Goal: Task Accomplishment & Management: Manage account settings

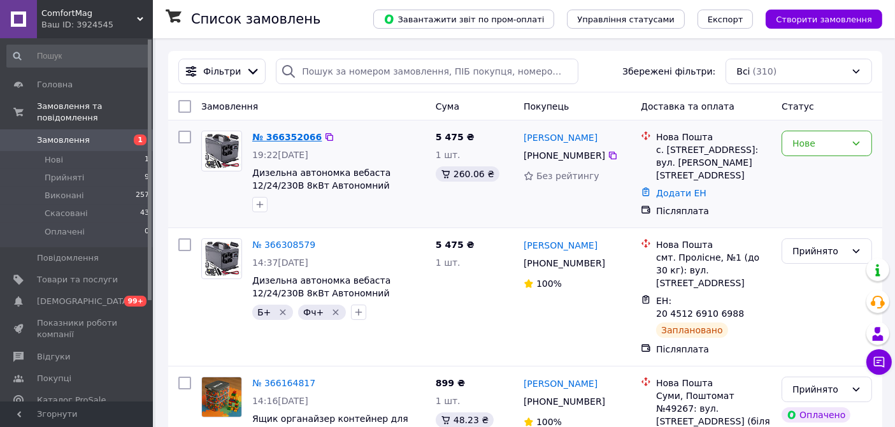
click at [290, 135] on link "№ 366352066" at bounding box center [286, 137] width 69 height 10
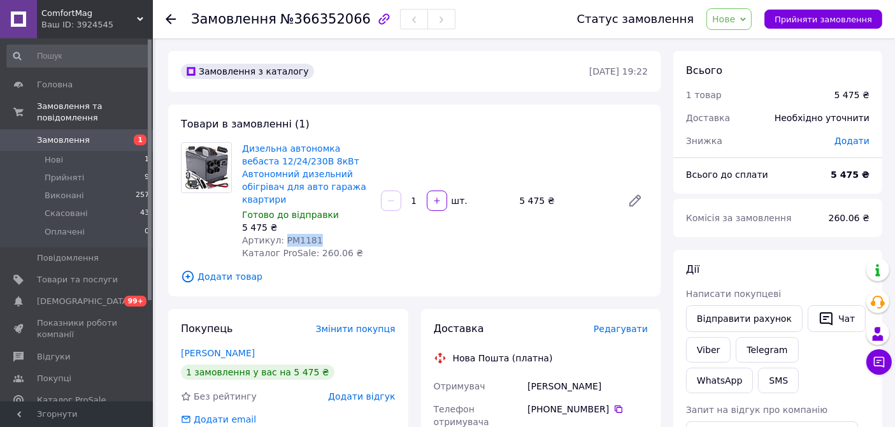
drag, startPoint x: 280, startPoint y: 224, endPoint x: 318, endPoint y: 226, distance: 38.2
click at [318, 234] on div "Артикул: PM1181" at bounding box center [306, 240] width 129 height 13
copy span "PM1181"
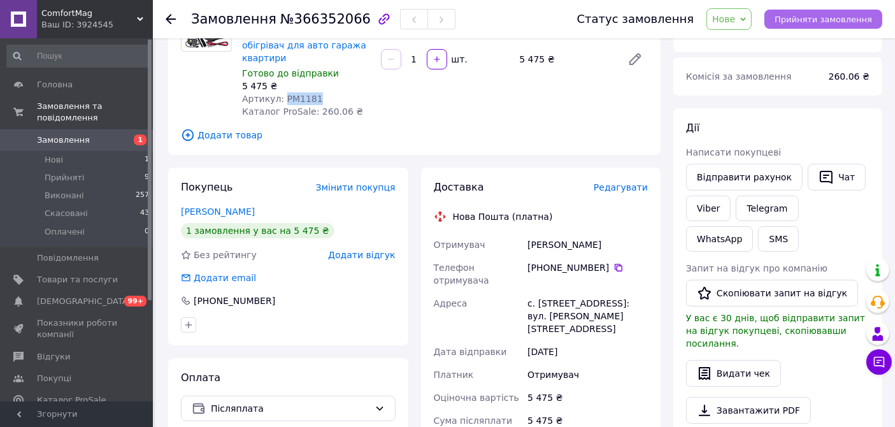
click at [824, 20] on span "Прийняти замовлення" at bounding box center [822, 20] width 97 height 10
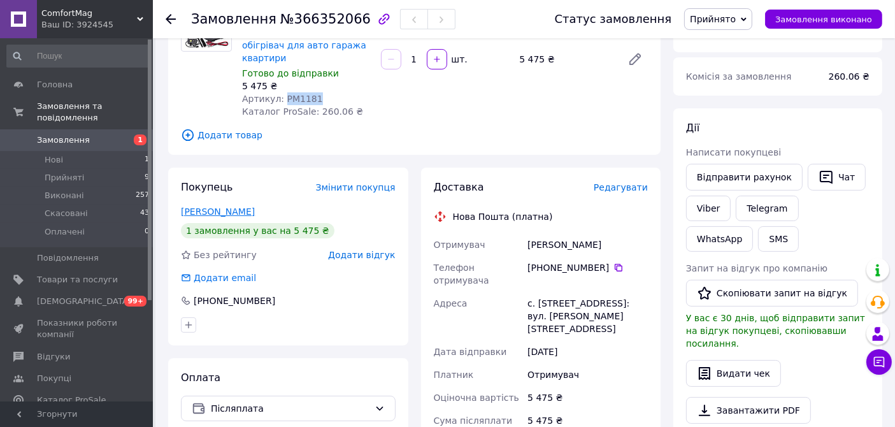
click at [227, 206] on link "Капшук Саша" at bounding box center [218, 211] width 74 height 10
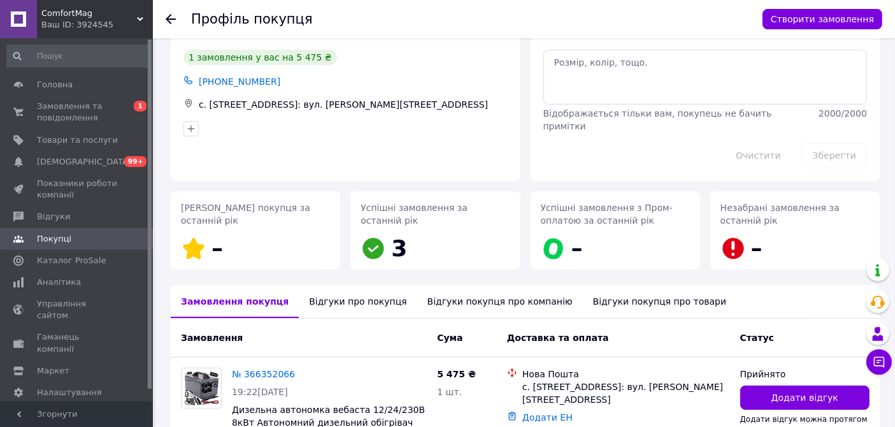
scroll to position [71, 0]
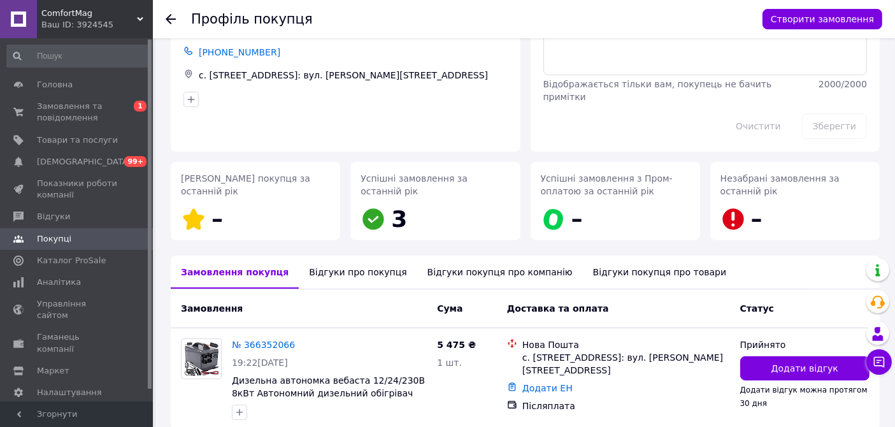
click at [312, 271] on div "Відгуки про покупця" at bounding box center [358, 271] width 118 height 33
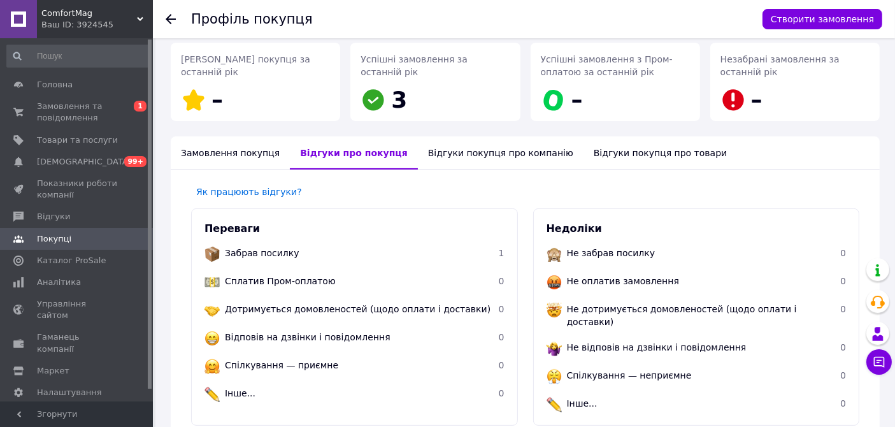
scroll to position [189, 0]
click at [169, 17] on icon at bounding box center [171, 19] width 10 height 10
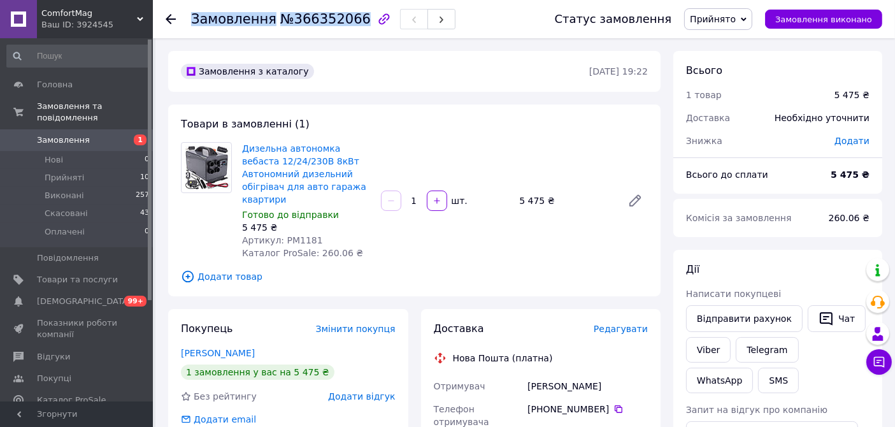
drag, startPoint x: 348, startPoint y: 18, endPoint x: 191, endPoint y: 25, distance: 156.8
click at [191, 25] on h1 "Замовлення №366352066" at bounding box center [281, 18] width 180 height 15
copy h1 "Замовлення №366352066"
click at [700, 345] on link "Viber" at bounding box center [708, 349] width 45 height 25
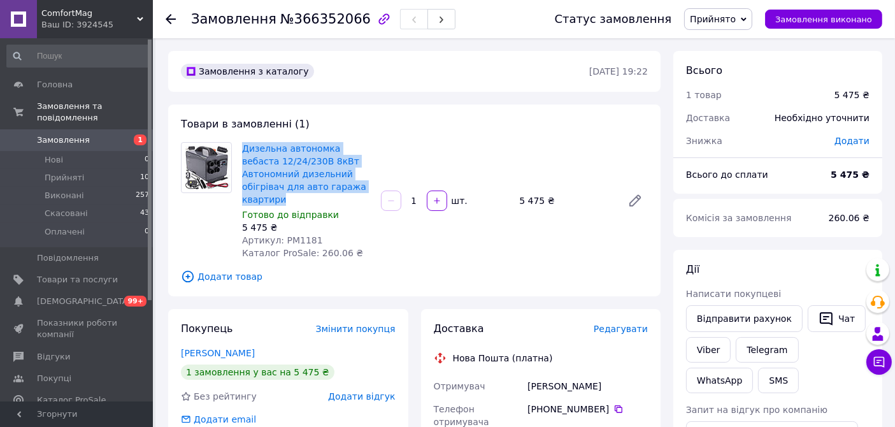
drag, startPoint x: 239, startPoint y: 146, endPoint x: 320, endPoint y: 185, distance: 89.4
click at [320, 185] on div "Дизельна автономка вебаста 12/24/230В 8кВт Автономний дизельний обігрівач для а…" at bounding box center [306, 200] width 139 height 122
copy link "Дизельна автономка вебаста 12/24/230В 8кВт Автономний дизельний обігрівач для а…"
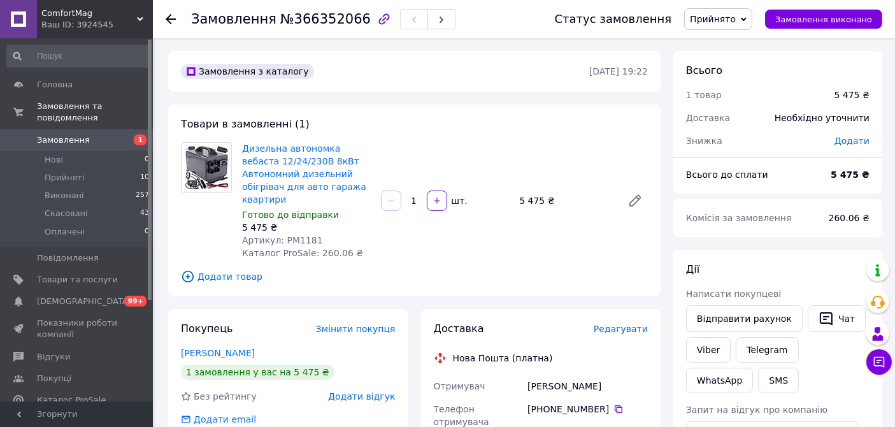
click at [556, 126] on div "Товари в замовленні (1) Дизельна автономка вебаста 12/24/230В 8кВт Автономний д…" at bounding box center [414, 200] width 492 height 192
click at [623, 323] on span "Редагувати" at bounding box center [620, 328] width 54 height 10
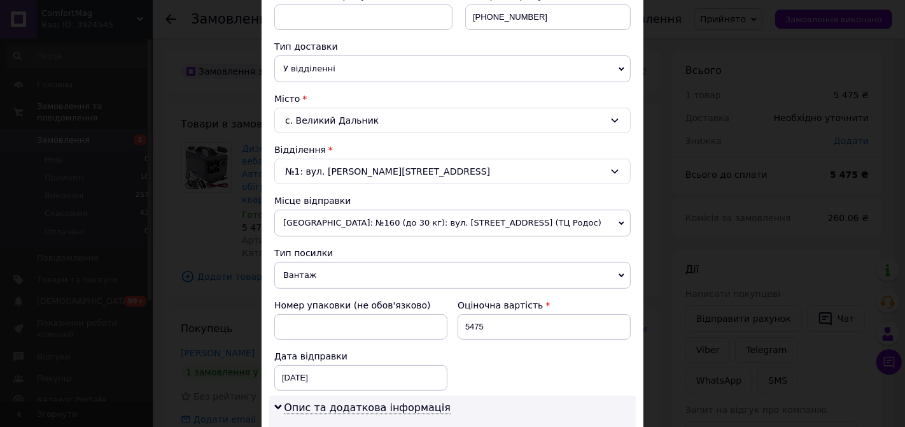
scroll to position [283, 0]
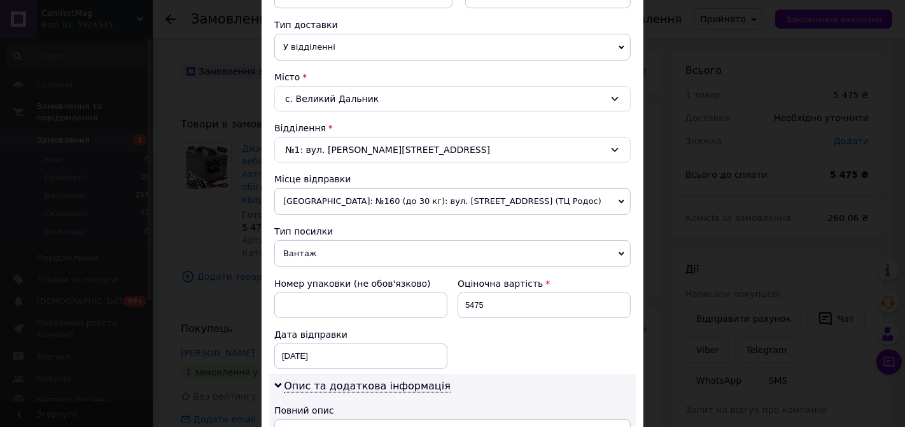
click at [420, 195] on span "Одеса: №160 (до 30 кг): вул. Генуезька, 1Е (ТЦ Родос)" at bounding box center [452, 201] width 357 height 27
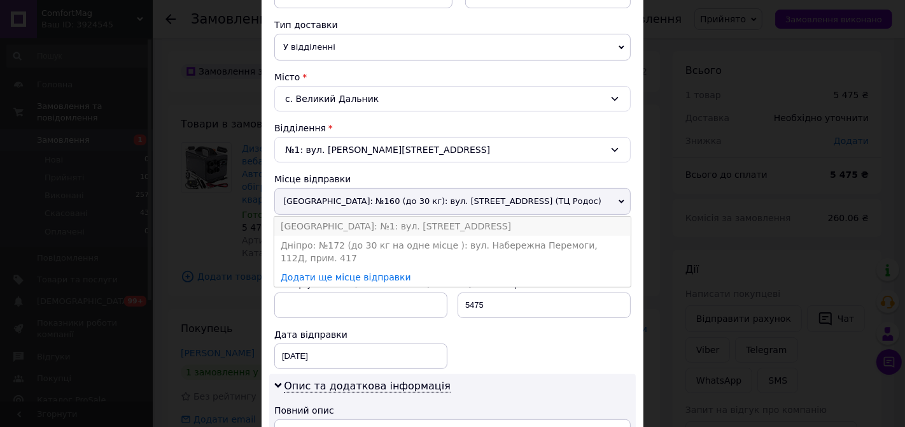
click at [407, 221] on li "Нововолинськ: №1: вул. Луцька, 25" at bounding box center [452, 225] width 357 height 19
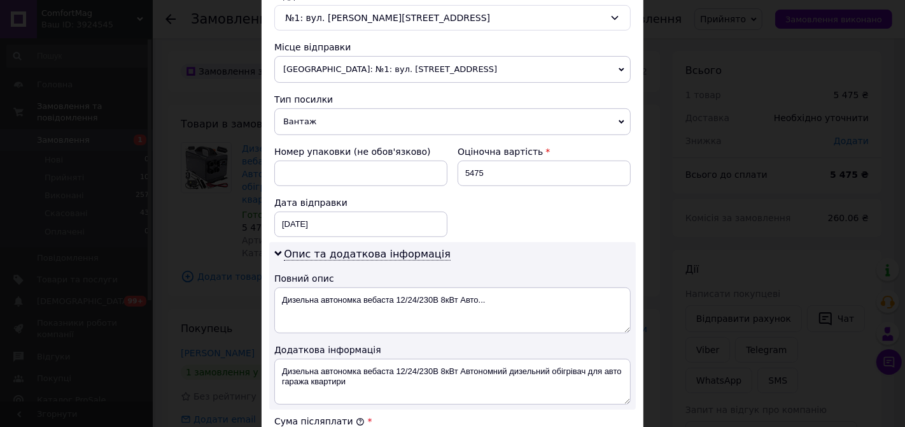
scroll to position [495, 0]
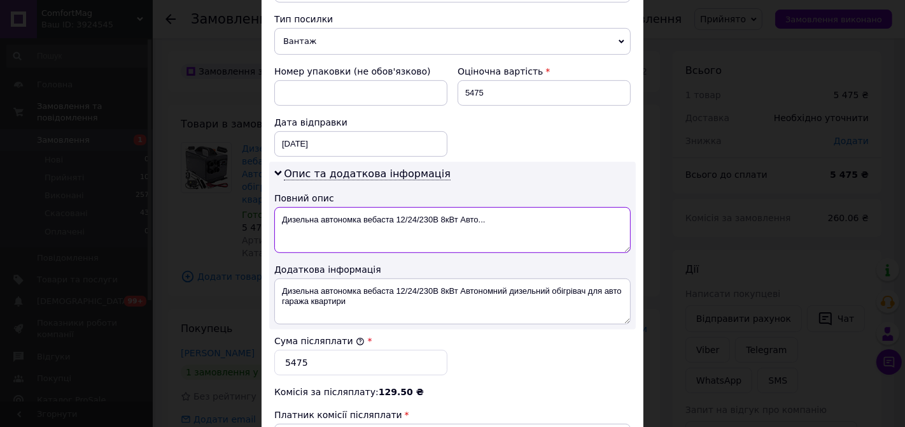
drag, startPoint x: 360, startPoint y: 213, endPoint x: 485, endPoint y: 220, distance: 125.6
click at [485, 220] on textarea "Дизельна автономка вебаста 12/24/230В 8кВт Авто..." at bounding box center [452, 230] width 357 height 46
type textarea "Дизельна автономка"
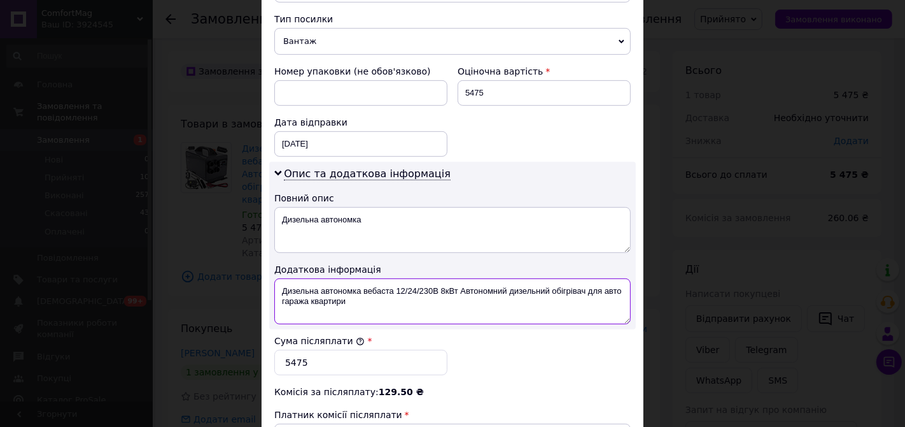
drag, startPoint x: 358, startPoint y: 285, endPoint x: 367, endPoint y: 298, distance: 16.1
click at [367, 298] on textarea "Дизельна автономка вебаста 12/24/230В 8кВт Автономний дизельний обігрівач для а…" at bounding box center [452, 301] width 357 height 46
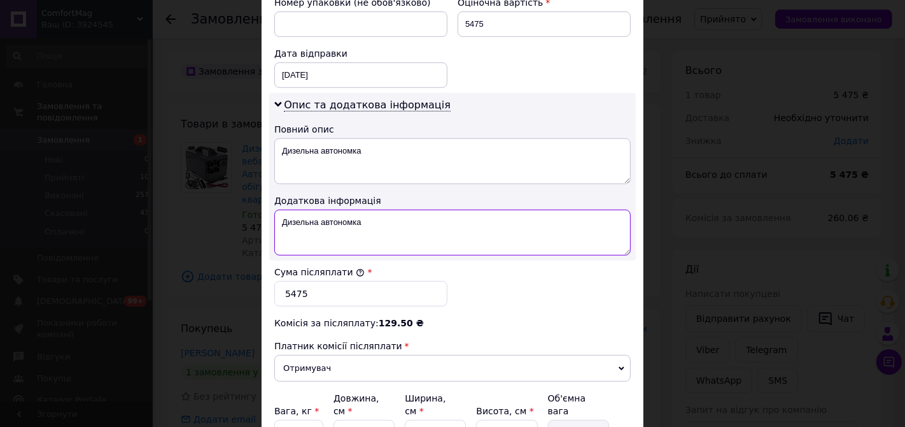
scroll to position [540, 0]
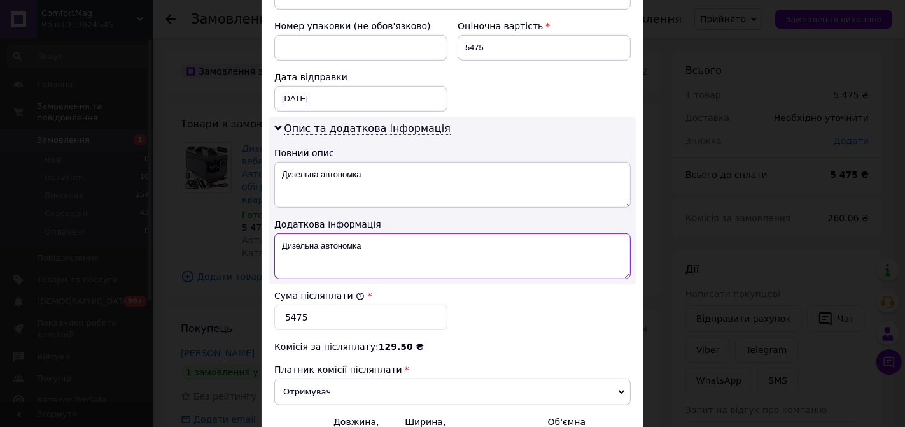
type textarea "Дизельна автономка"
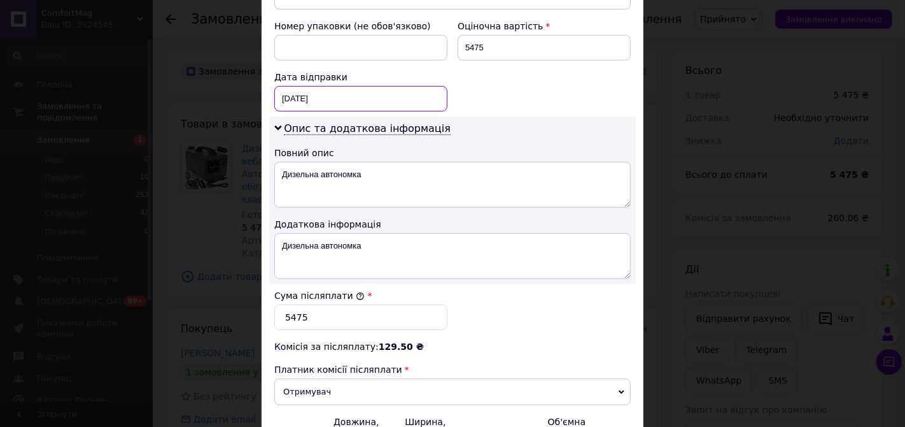
click at [334, 92] on div "12.10.2025 < 2025 > < Октябрь > Пн Вт Ср Чт Пт Сб Вс 29 30 1 2 3 4 5 6 7 8 9 10…" at bounding box center [360, 98] width 173 height 25
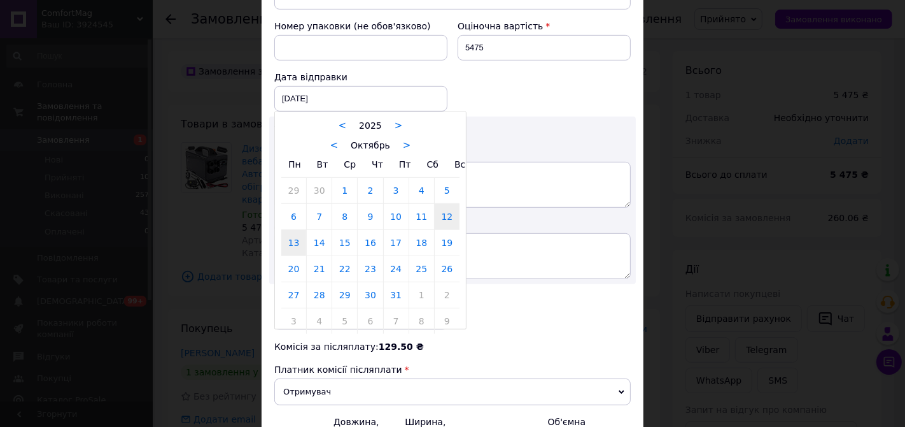
click at [291, 237] on link "13" at bounding box center [293, 242] width 25 height 25
type input "13.10.2025"
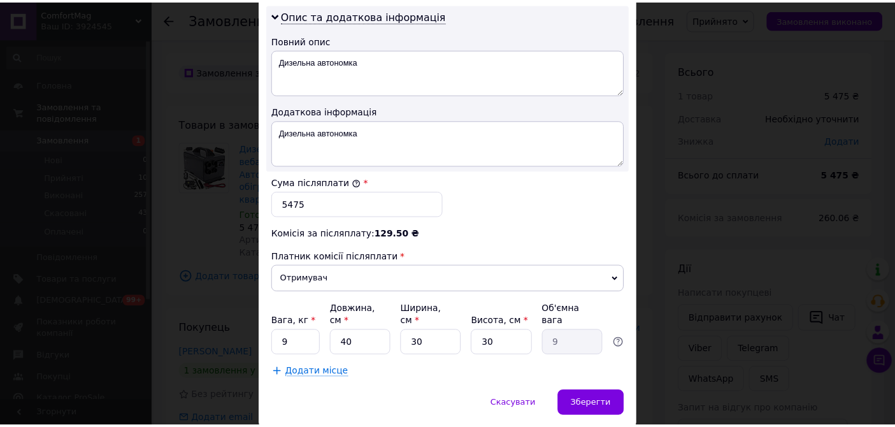
scroll to position [681, 0]
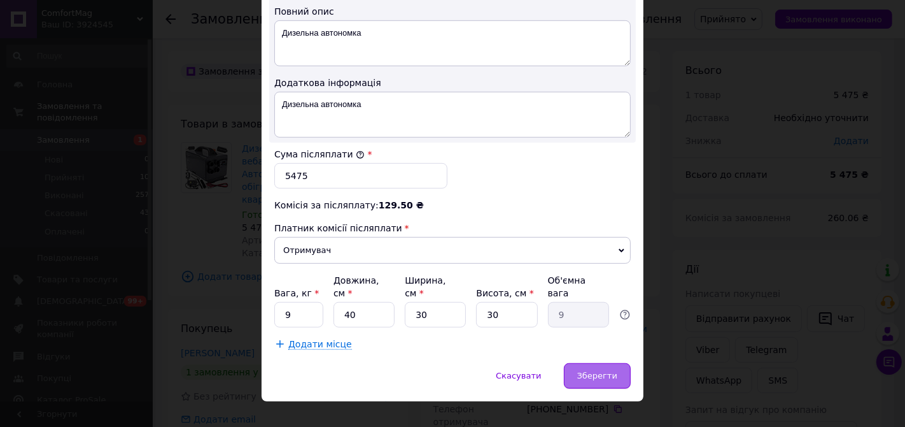
click at [587, 363] on div "Зберегти" at bounding box center [597, 375] width 67 height 25
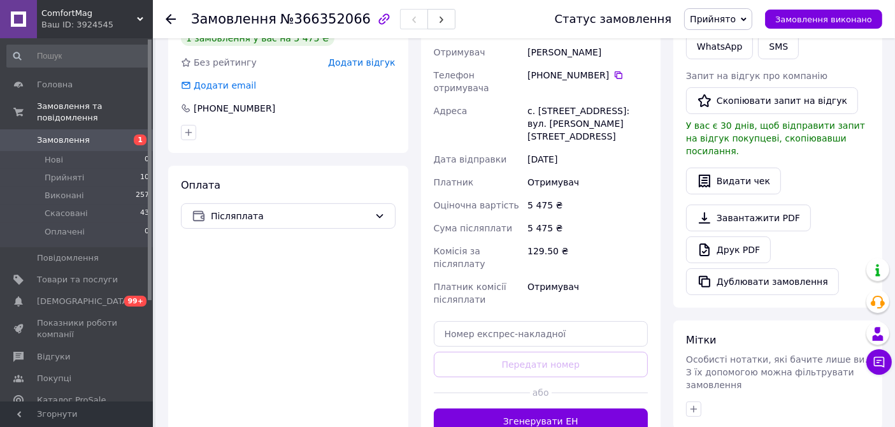
scroll to position [353, 0]
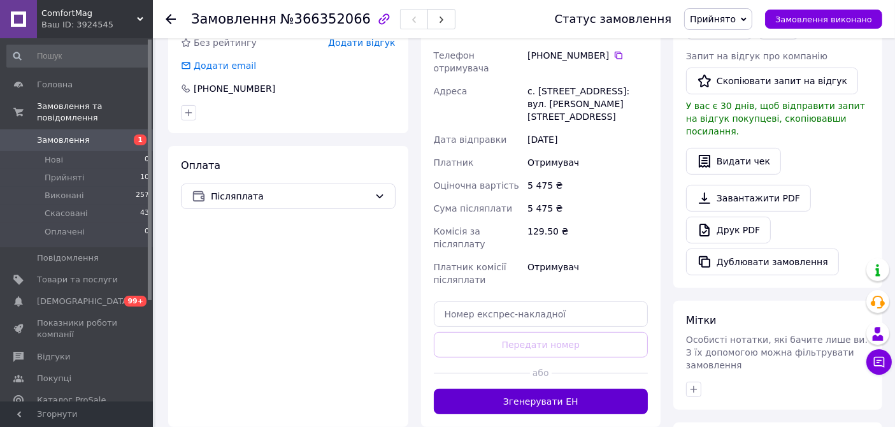
click at [564, 388] on button "Згенерувати ЕН" at bounding box center [541, 400] width 215 height 25
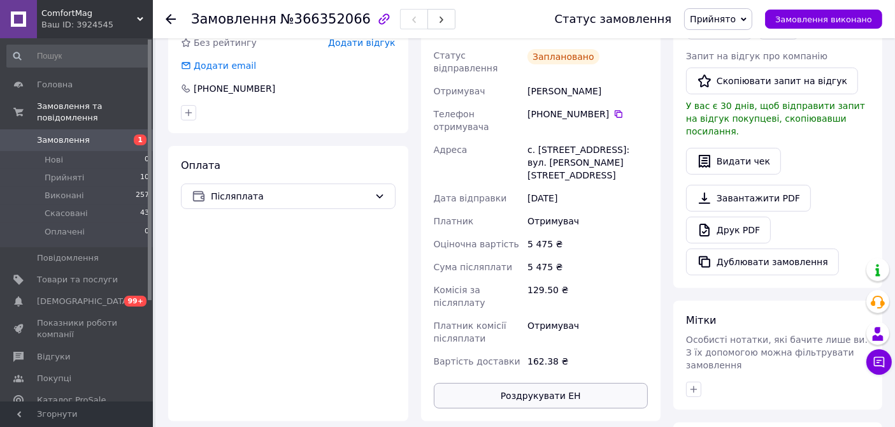
click at [557, 383] on button "Роздрукувати ЕН" at bounding box center [541, 395] width 215 height 25
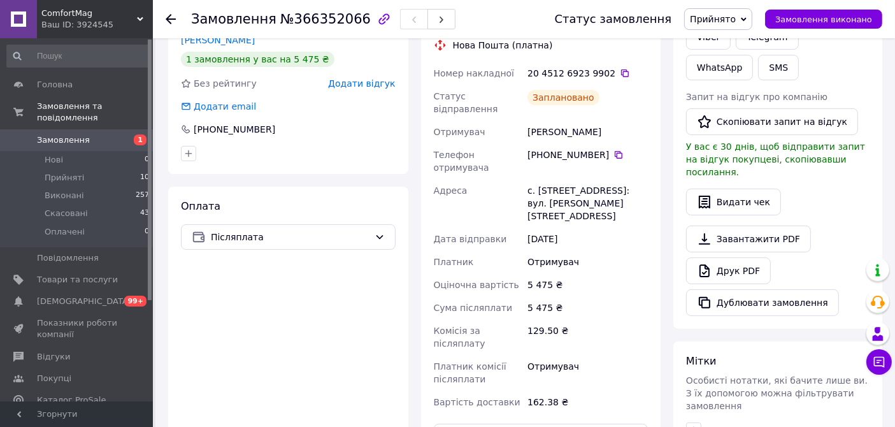
scroll to position [283, 0]
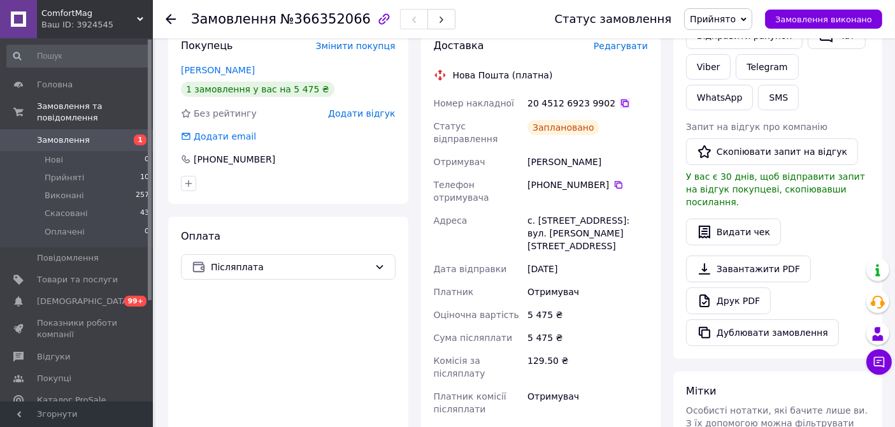
click at [619, 98] on icon at bounding box center [624, 103] width 10 height 10
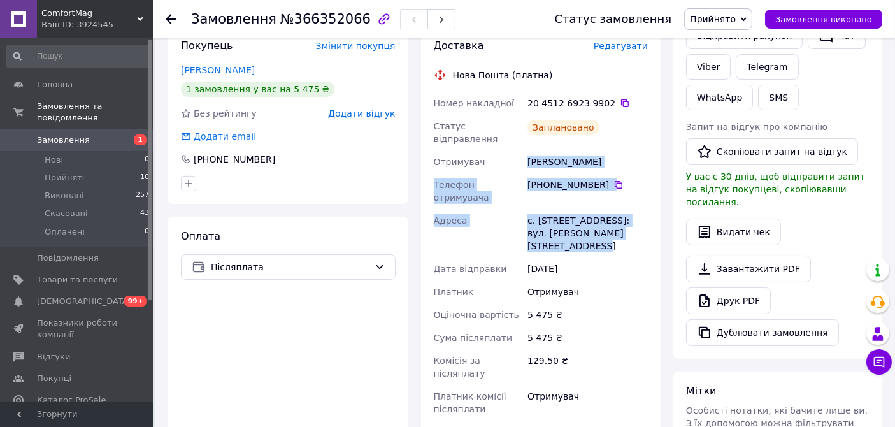
drag, startPoint x: 528, startPoint y: 134, endPoint x: 647, endPoint y: 196, distance: 134.4
click at [647, 196] on div "Номер накладної 20 4512 6923 9902   Статус відправлення Заплановано Отримувач К…" at bounding box center [541, 267] width 220 height 351
copy div "Капшук Саша Телефон отримувача +380 99 489 46 22   Адреса с. Великий Дальник, №…"
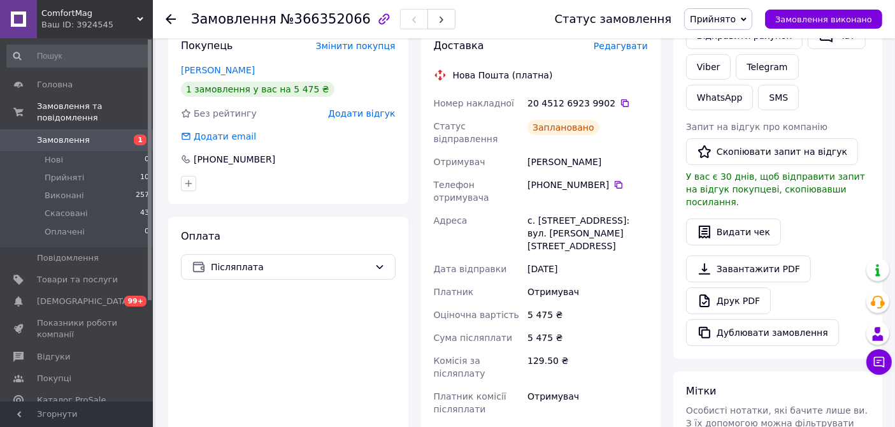
click at [302, 353] on div "Оплата Післяплата" at bounding box center [288, 353] width 240 height 275
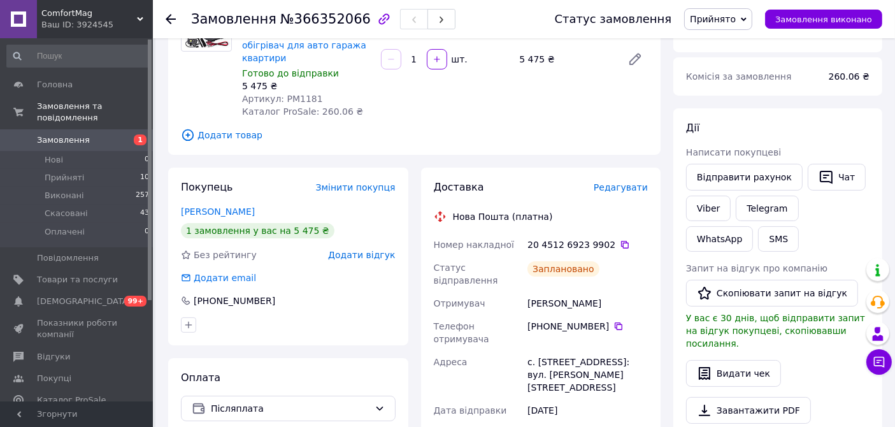
scroll to position [71, 0]
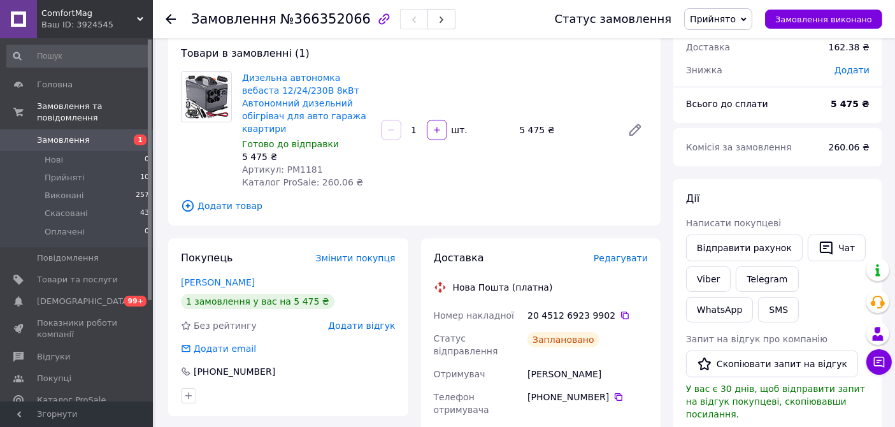
click at [92, 134] on span "Замовлення" at bounding box center [77, 139] width 81 height 11
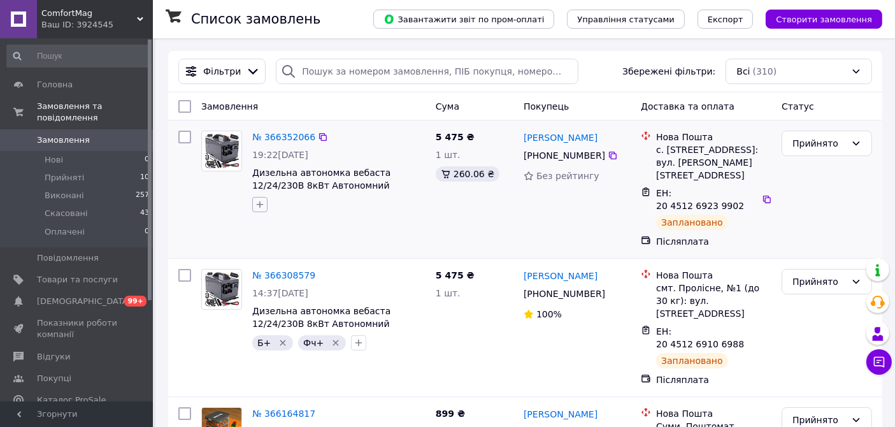
click at [259, 202] on icon "button" at bounding box center [260, 204] width 7 height 7
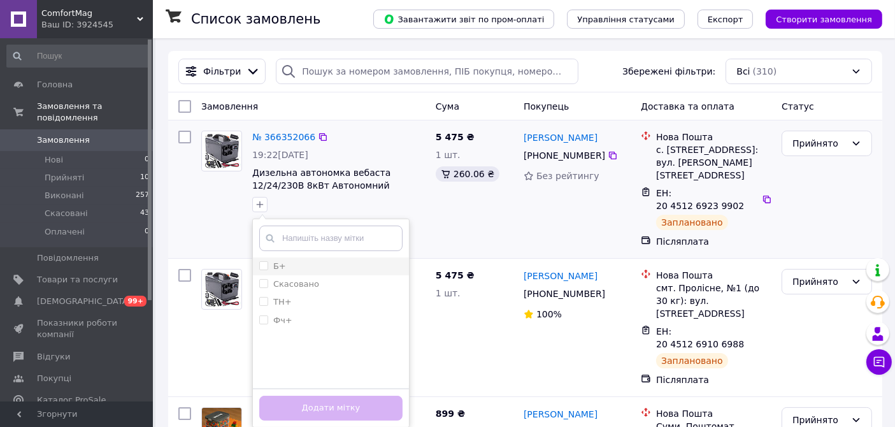
click at [262, 264] on input "Б+" at bounding box center [263, 265] width 8 height 8
checkbox input "true"
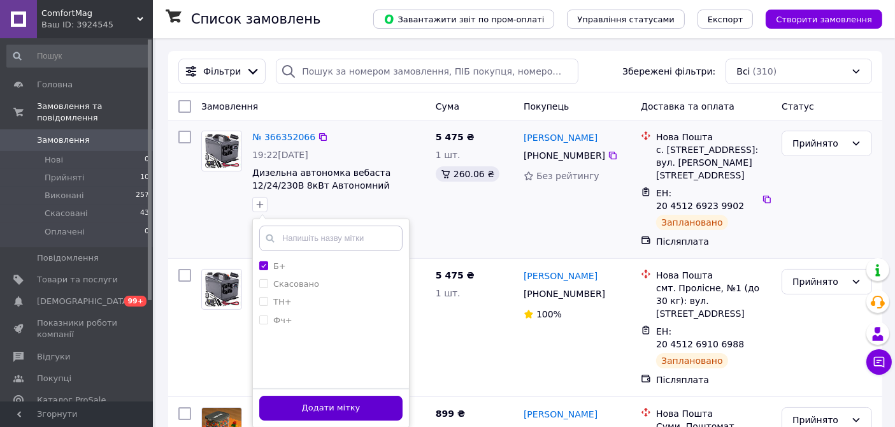
click at [309, 402] on button "Додати мітку" at bounding box center [330, 407] width 143 height 25
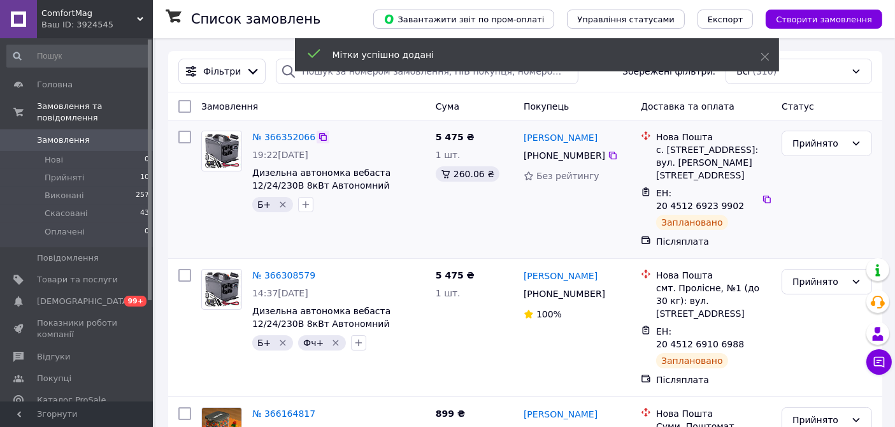
click at [319, 138] on icon at bounding box center [323, 137] width 8 height 8
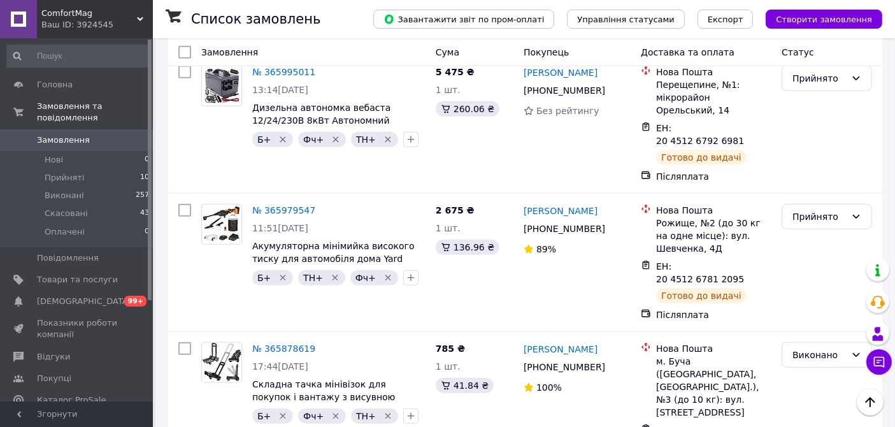
scroll to position [1344, 0]
